Goal: Task Accomplishment & Management: Manage account settings

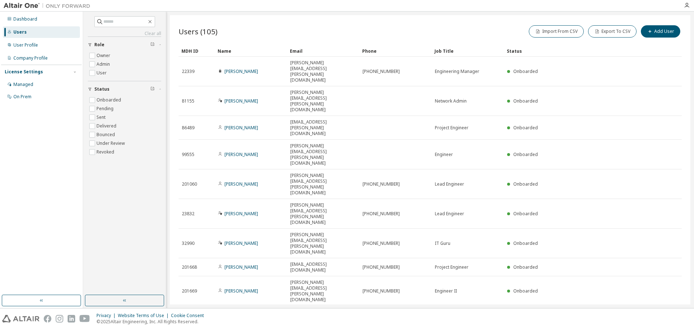
click at [583, 234] on div "100" at bounding box center [605, 233] width 58 height 9
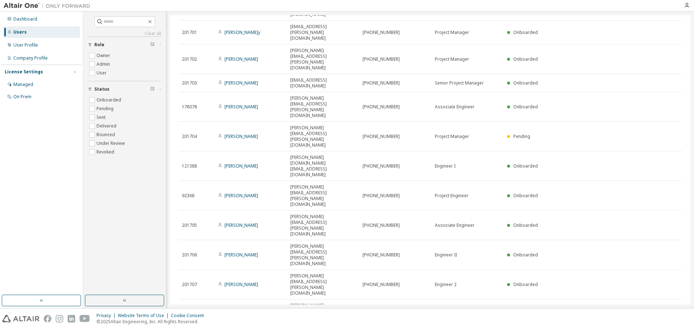
scroll to position [1014, 0]
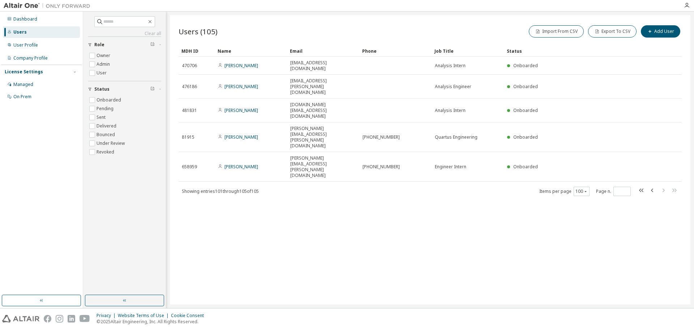
scroll to position [0, 0]
click at [653, 186] on icon "button" at bounding box center [652, 190] width 9 height 9
type input "*"
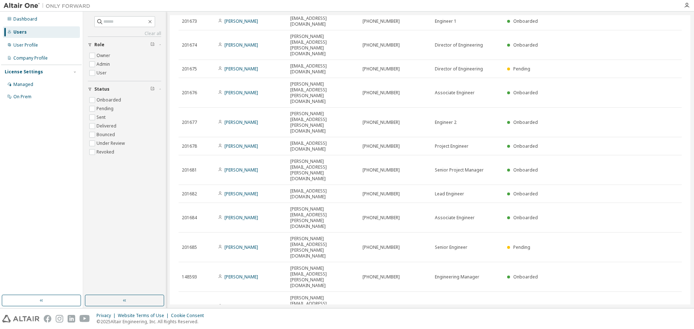
scroll to position [361, 0]
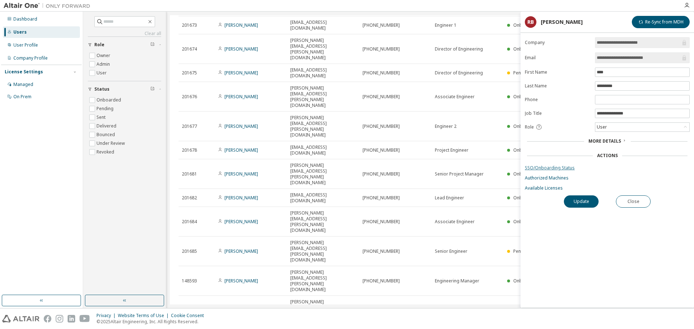
click at [549, 168] on link "SSO/Onboarding Status" at bounding box center [606, 168] width 165 height 6
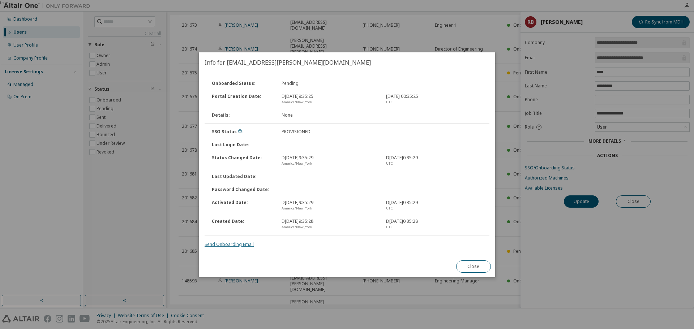
click at [236, 243] on link "Send Onboarding Email" at bounding box center [228, 244] width 49 height 6
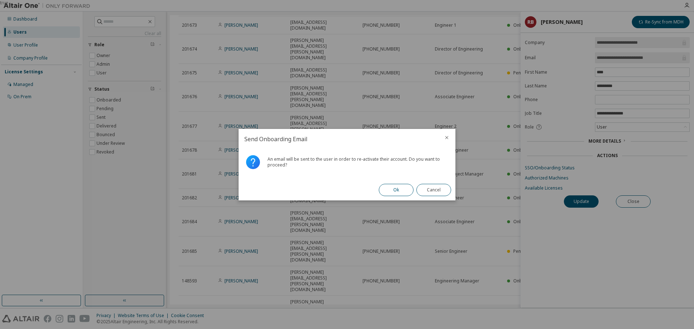
click at [389, 190] on button "Ok" at bounding box center [396, 190] width 35 height 12
click at [435, 190] on button "Close" at bounding box center [433, 190] width 35 height 12
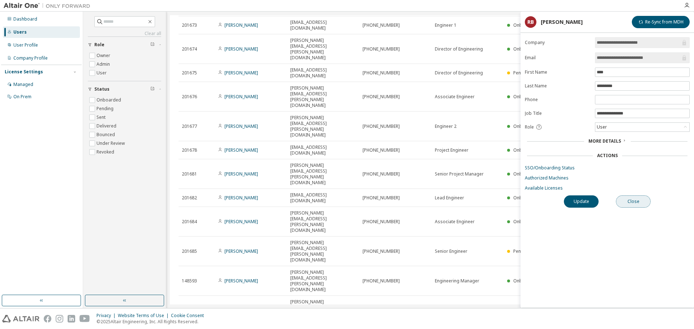
click at [636, 200] on button "Close" at bounding box center [633, 201] width 35 height 12
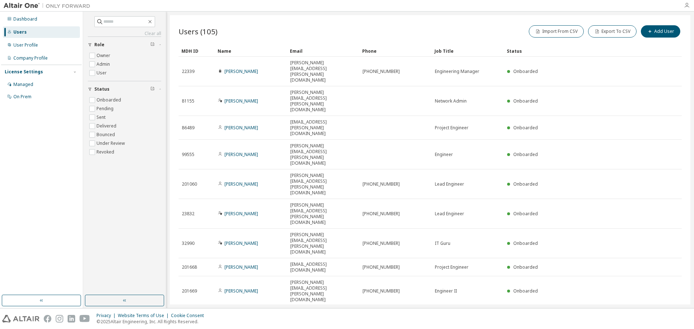
click at [688, 5] on icon "button" at bounding box center [686, 6] width 6 height 6
